Goal: Transaction & Acquisition: Purchase product/service

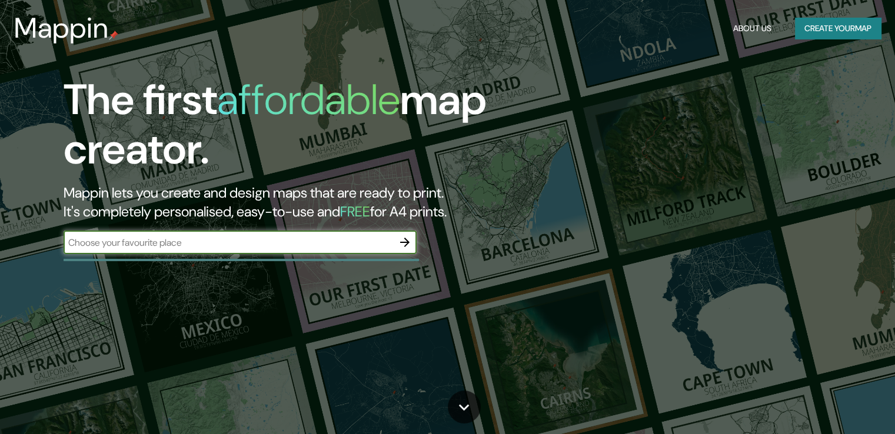
drag, startPoint x: 0, startPoint y: 0, endPoint x: 19, endPoint y: 236, distance: 236.7
click at [19, 236] on div "The first affordable map creator. Mappin lets you create and design maps that a…" at bounding box center [287, 170] width 537 height 191
type input "[GEOGRAPHIC_DATA]"
click at [403, 238] on icon "button" at bounding box center [405, 242] width 14 height 14
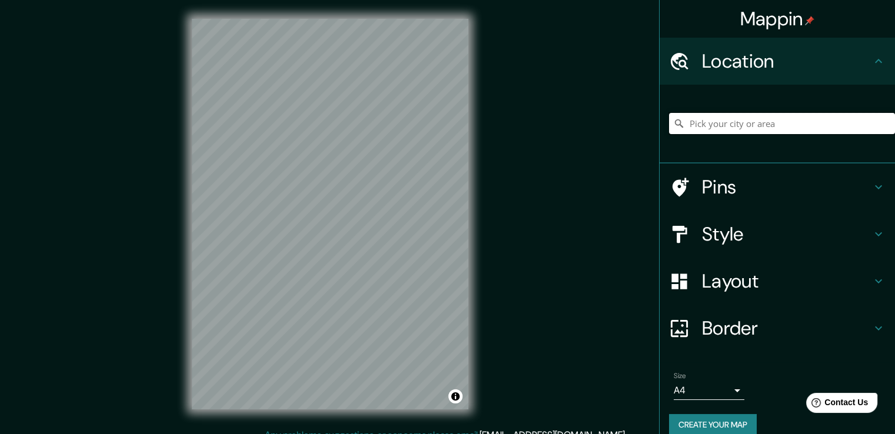
click at [710, 131] on input "Pick your city or area" at bounding box center [782, 123] width 226 height 21
click at [732, 117] on input "Pick your city or area" at bounding box center [782, 123] width 226 height 21
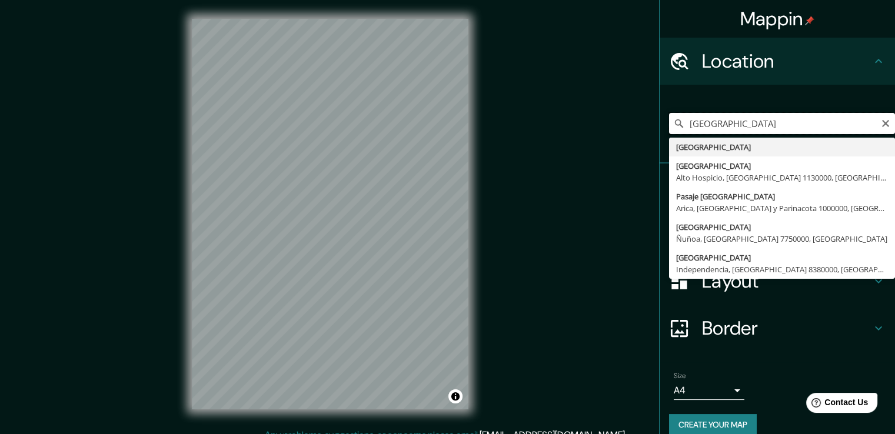
drag, startPoint x: 728, startPoint y: 125, endPoint x: 596, endPoint y: 136, distance: 132.3
click at [602, 140] on div "Mappin Location [GEOGRAPHIC_DATA] [GEOGRAPHIC_DATA] [GEOGRAPHIC_DATA] [GEOGRAPH…" at bounding box center [447, 223] width 895 height 447
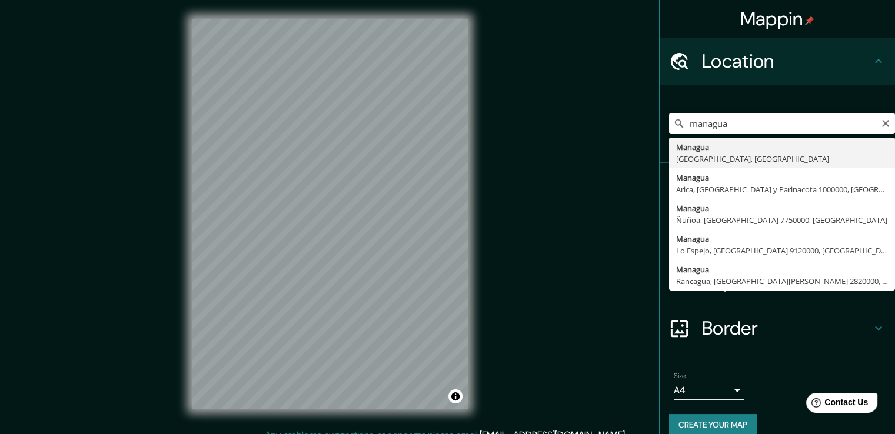
type input "[GEOGRAPHIC_DATA], [GEOGRAPHIC_DATA], [GEOGRAPHIC_DATA]"
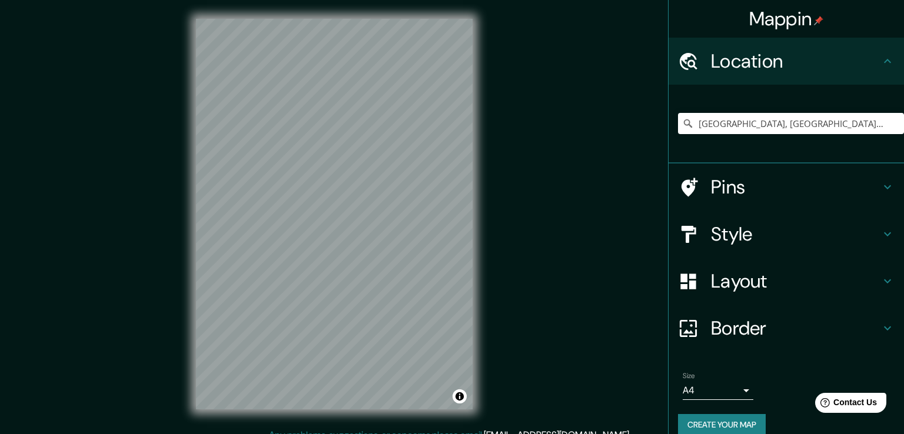
click at [730, 390] on body "Mappin Location [GEOGRAPHIC_DATA], [GEOGRAPHIC_DATA], [GEOGRAPHIC_DATA] Pins St…" at bounding box center [452, 217] width 904 height 434
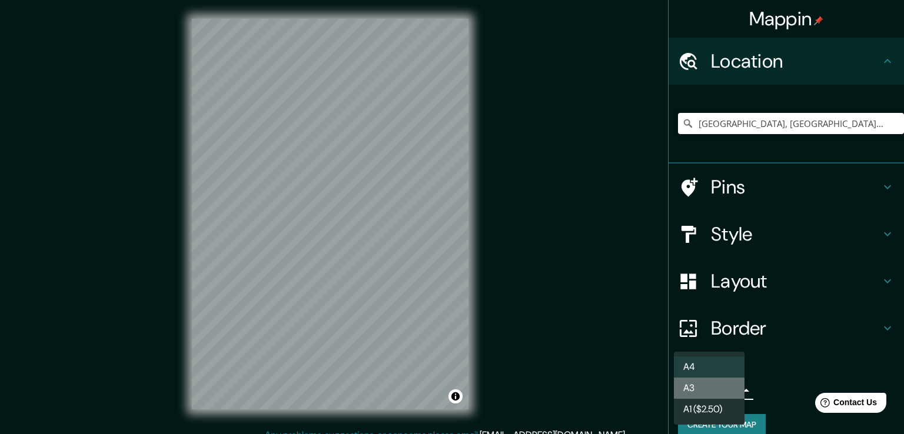
click at [708, 385] on li "A3" at bounding box center [709, 388] width 71 height 21
type input "a4"
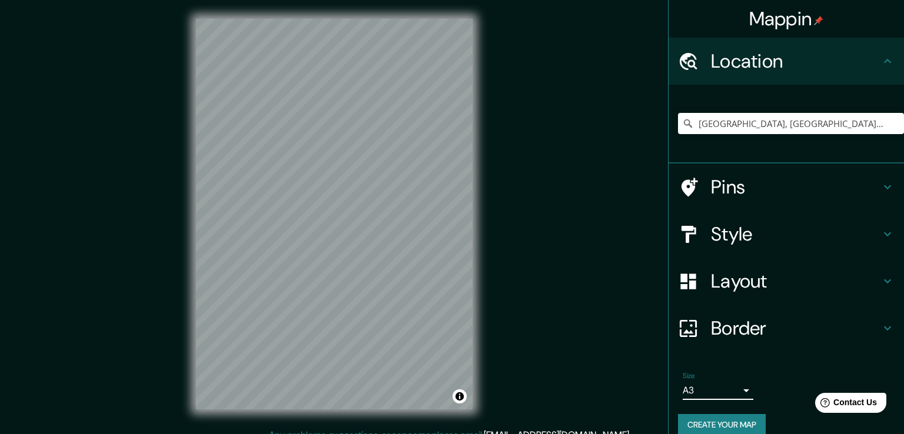
click at [708, 385] on body "Mappin Location [GEOGRAPHIC_DATA], [GEOGRAPHIC_DATA], [GEOGRAPHIC_DATA] Pins St…" at bounding box center [452, 217] width 904 height 434
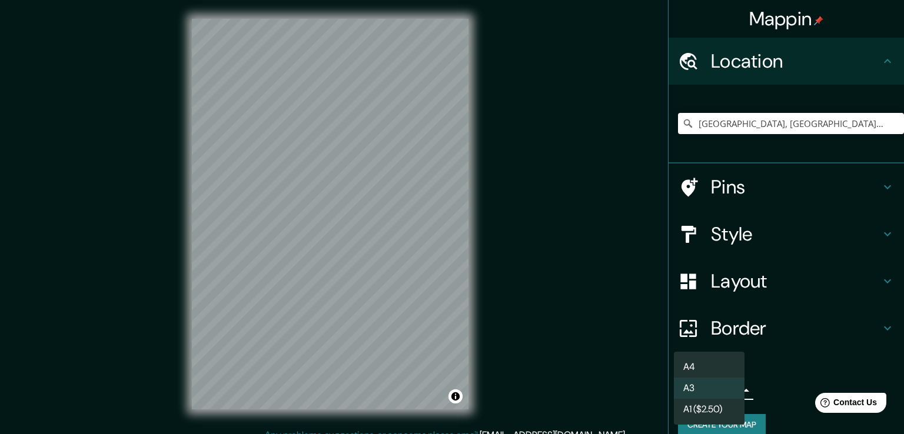
click at [708, 385] on li "A3" at bounding box center [709, 388] width 71 height 21
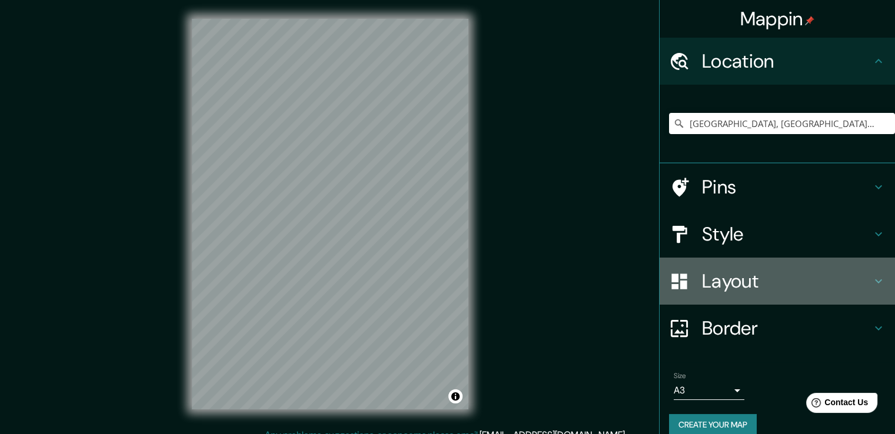
click at [734, 285] on h4 "Layout" at bounding box center [786, 282] width 169 height 24
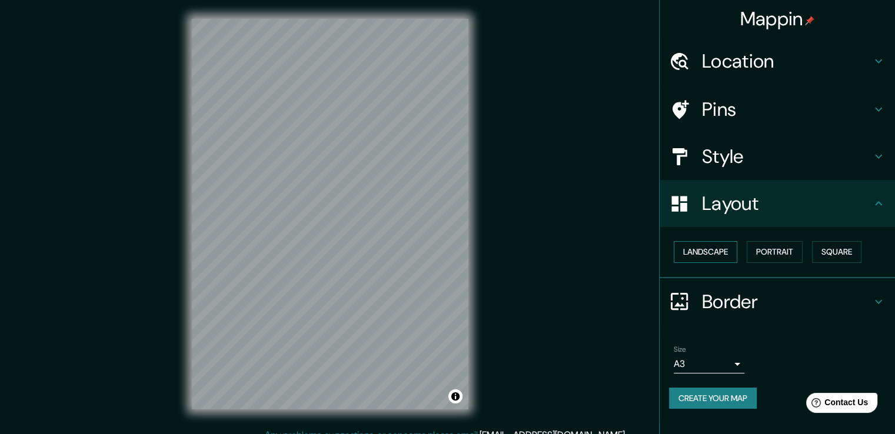
click at [702, 253] on button "Landscape" at bounding box center [706, 252] width 64 height 22
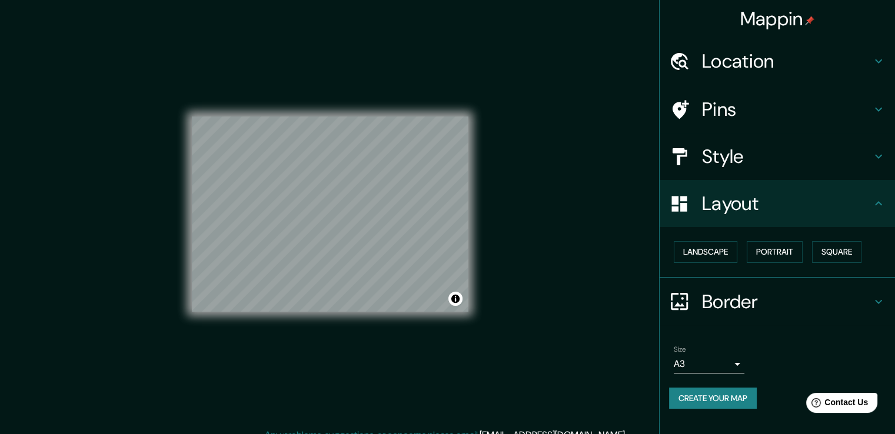
click at [580, 314] on div "Mappin Location [GEOGRAPHIC_DATA], [GEOGRAPHIC_DATA], [GEOGRAPHIC_DATA] Pins St…" at bounding box center [447, 223] width 895 height 447
click at [767, 248] on button "Portrait" at bounding box center [775, 252] width 56 height 22
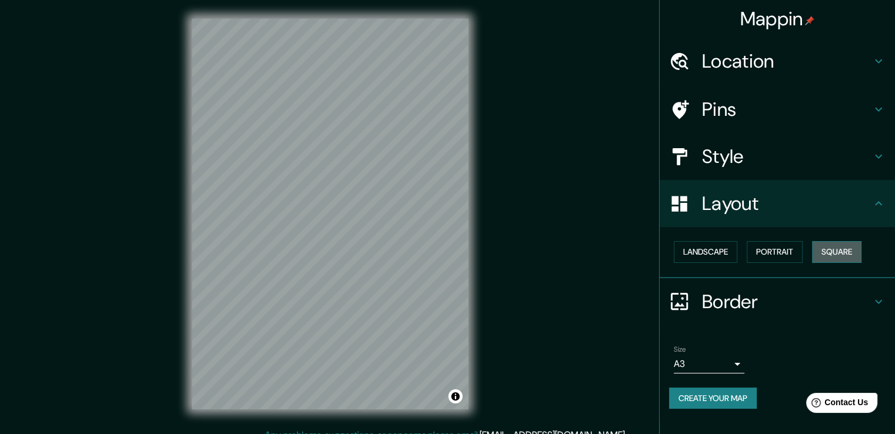
click at [833, 248] on button "Square" at bounding box center [836, 252] width 49 height 22
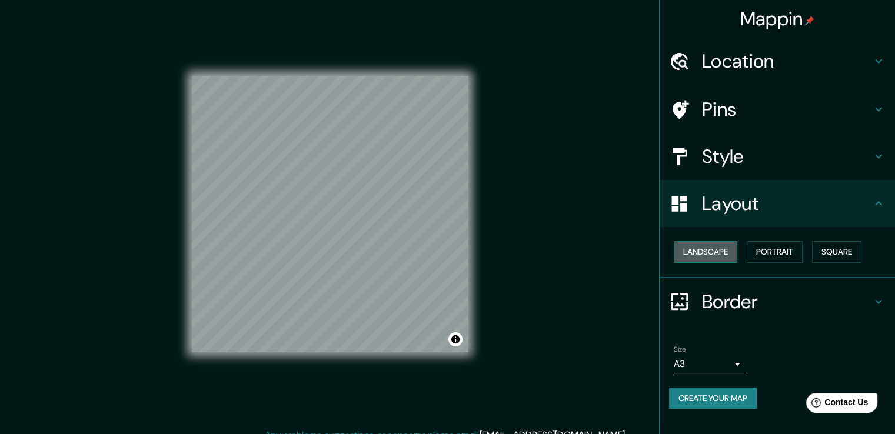
click at [708, 253] on button "Landscape" at bounding box center [706, 252] width 64 height 22
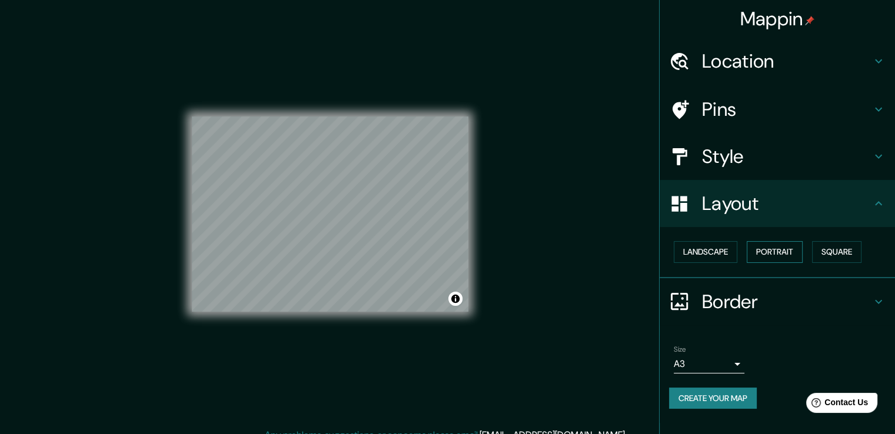
click at [771, 253] on button "Portrait" at bounding box center [775, 252] width 56 height 22
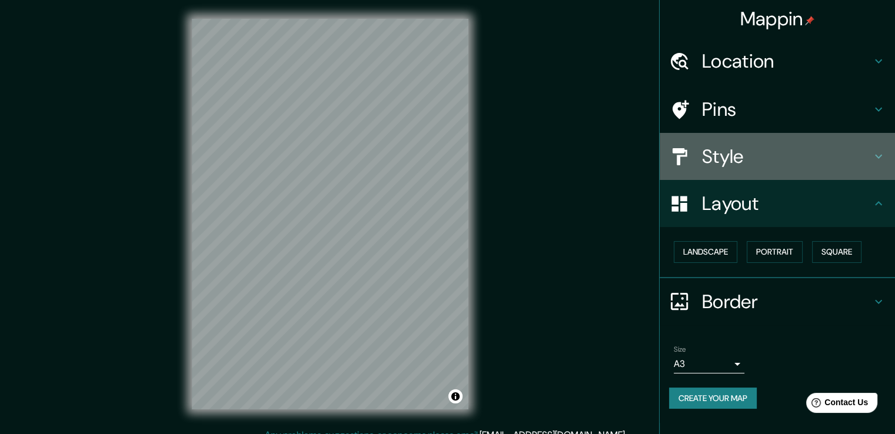
click at [877, 156] on icon at bounding box center [878, 156] width 14 height 14
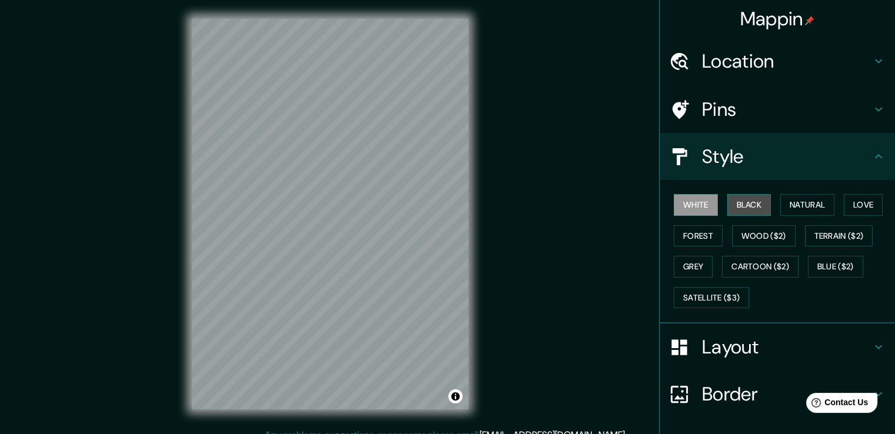
click at [734, 204] on button "Black" at bounding box center [749, 205] width 44 height 22
click at [691, 201] on button "White" at bounding box center [696, 205] width 44 height 22
click at [726, 112] on h4 "Pins" at bounding box center [786, 110] width 169 height 24
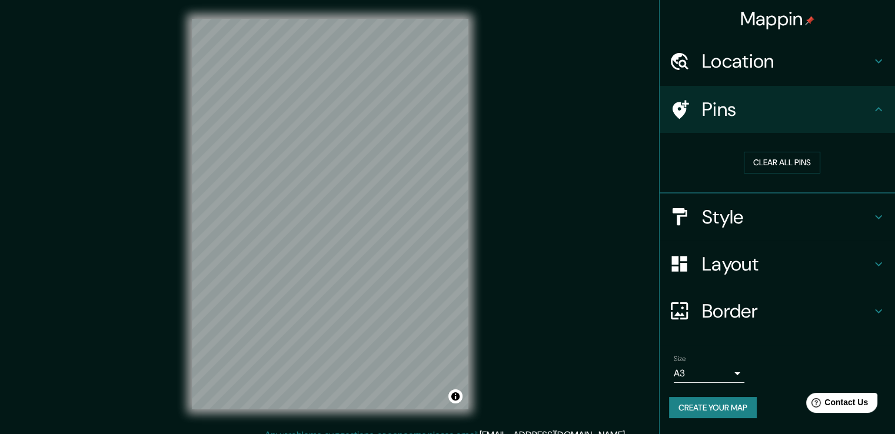
click at [723, 128] on div "Pins" at bounding box center [777, 109] width 235 height 47
click at [767, 76] on div "Location" at bounding box center [777, 61] width 235 height 47
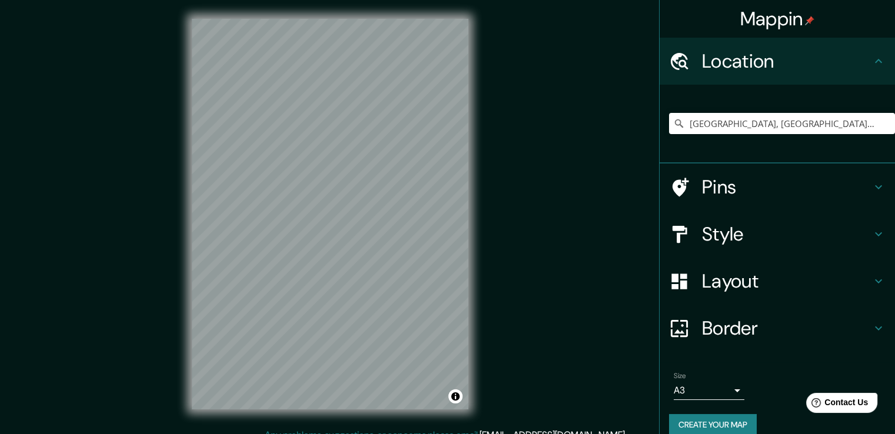
click at [767, 73] on div "Location" at bounding box center [777, 61] width 235 height 47
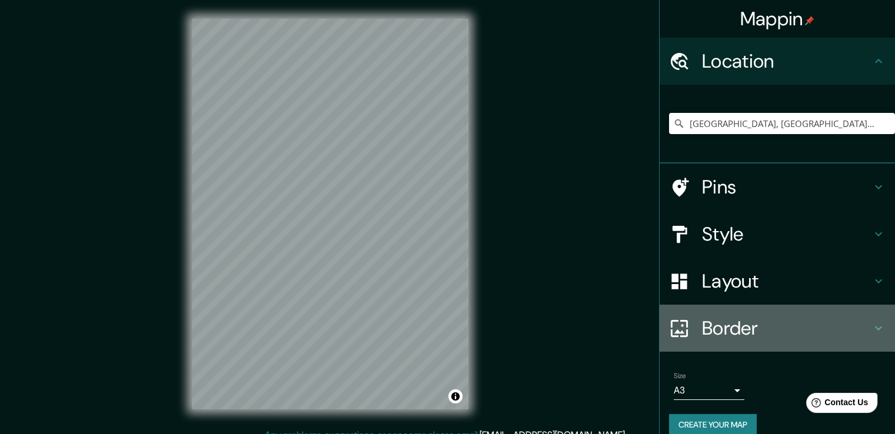
click at [871, 324] on icon at bounding box center [878, 328] width 14 height 14
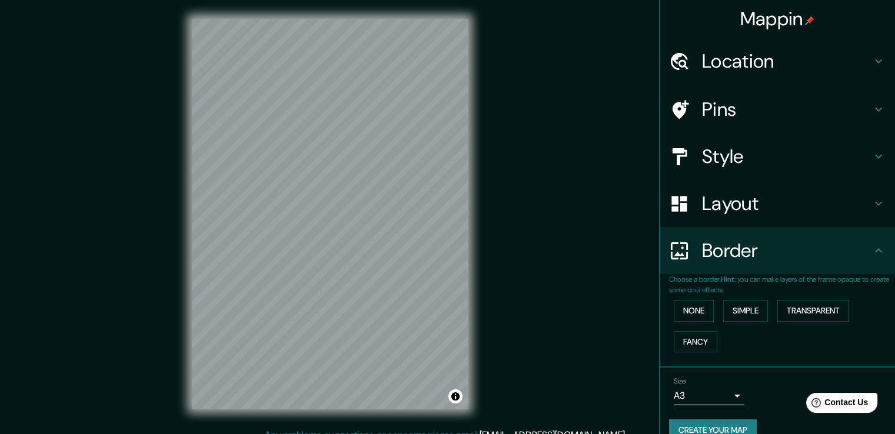
click at [864, 322] on div "None Simple Transparent Fancy" at bounding box center [782, 326] width 226 height 62
click at [846, 212] on h4 "Layout" at bounding box center [786, 204] width 169 height 24
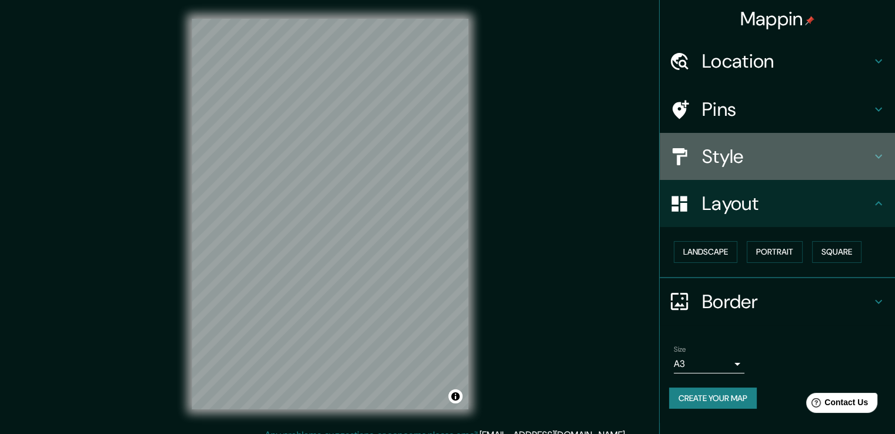
click at [772, 162] on h4 "Style" at bounding box center [786, 157] width 169 height 24
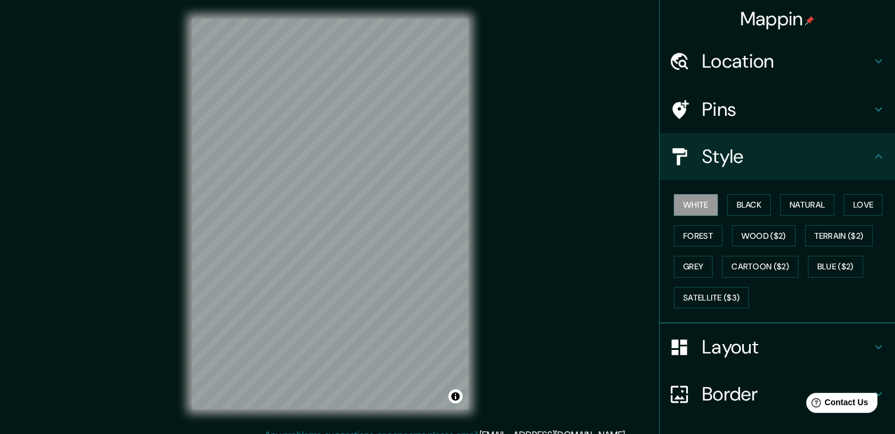
click at [28, 218] on div "Mappin Location [GEOGRAPHIC_DATA], [GEOGRAPHIC_DATA], [GEOGRAPHIC_DATA] Pins St…" at bounding box center [447, 223] width 895 height 447
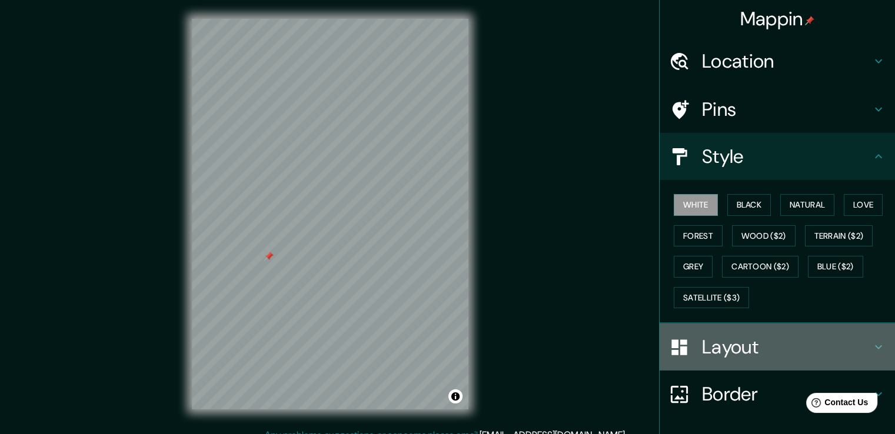
click at [673, 349] on icon at bounding box center [678, 347] width 15 height 15
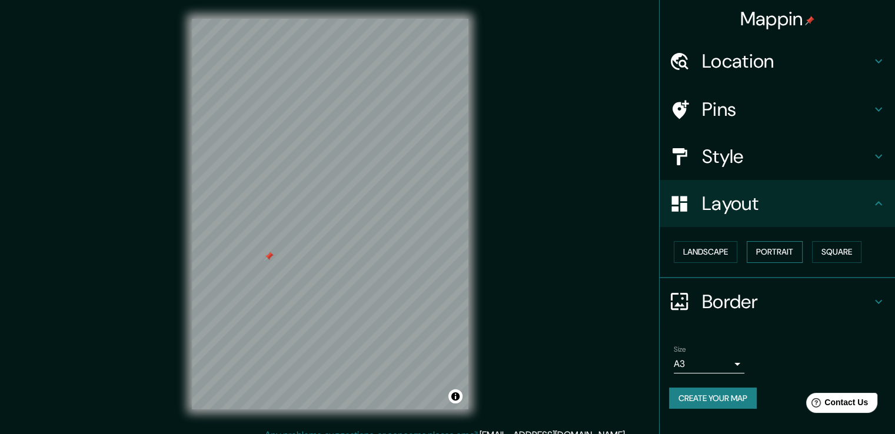
click at [777, 256] on button "Portrait" at bounding box center [775, 252] width 56 height 22
click at [836, 250] on button "Square" at bounding box center [836, 252] width 49 height 22
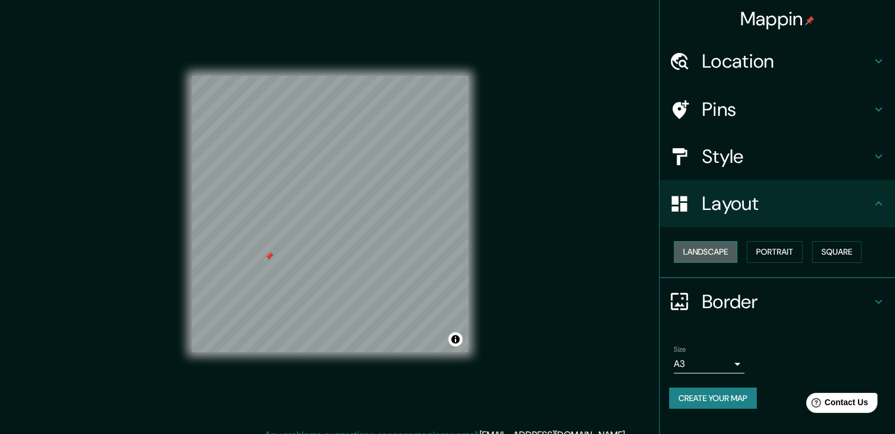
click at [710, 255] on button "Landscape" at bounding box center [706, 252] width 64 height 22
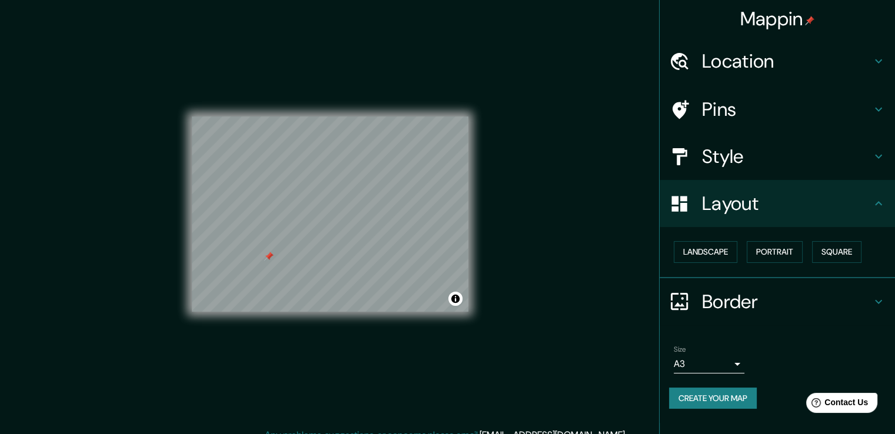
click at [588, 272] on div "Mappin Location [GEOGRAPHIC_DATA], [GEOGRAPHIC_DATA], [GEOGRAPHIC_DATA] Pins St…" at bounding box center [447, 223] width 895 height 447
